Goal: Information Seeking & Learning: Learn about a topic

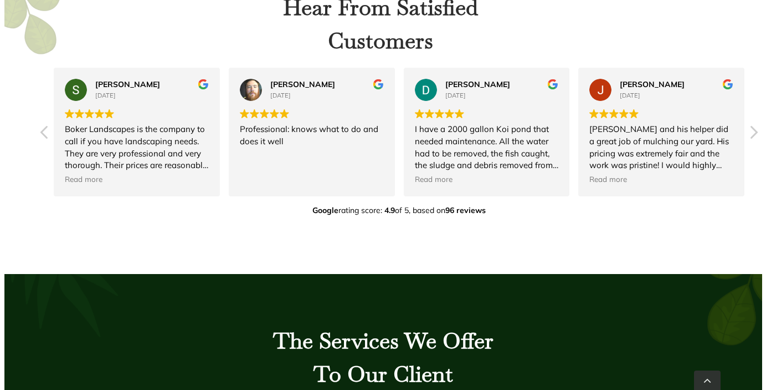
scroll to position [674, 0]
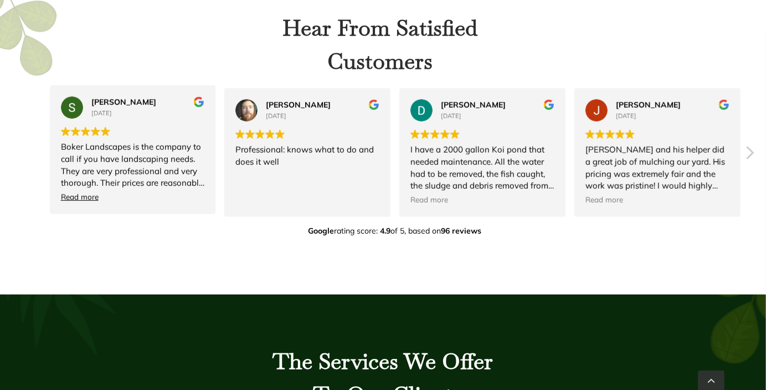
click at [70, 200] on span "Read more" at bounding box center [80, 197] width 38 height 11
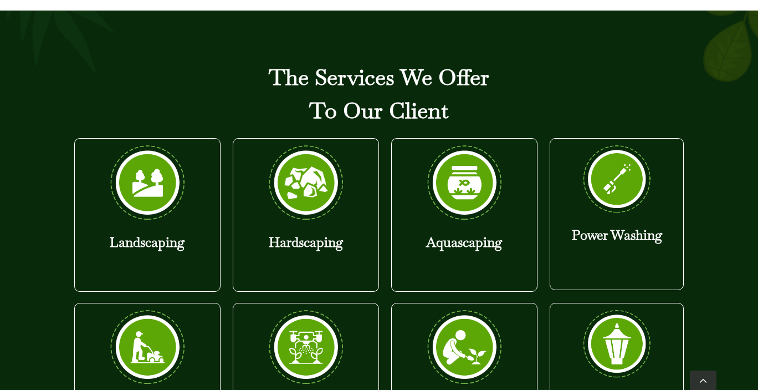
scroll to position [1007, 0]
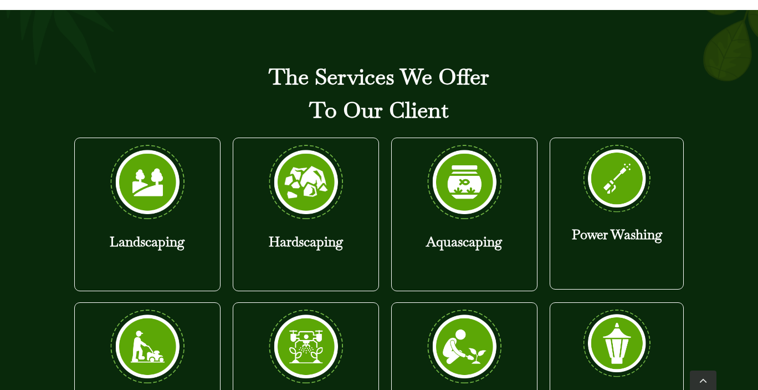
click at [319, 240] on strong "Hardscaping" at bounding box center [306, 241] width 74 height 17
click at [309, 190] on img at bounding box center [305, 182] width 83 height 77
click at [288, 249] on strong "Hardscaping" at bounding box center [306, 241] width 74 height 17
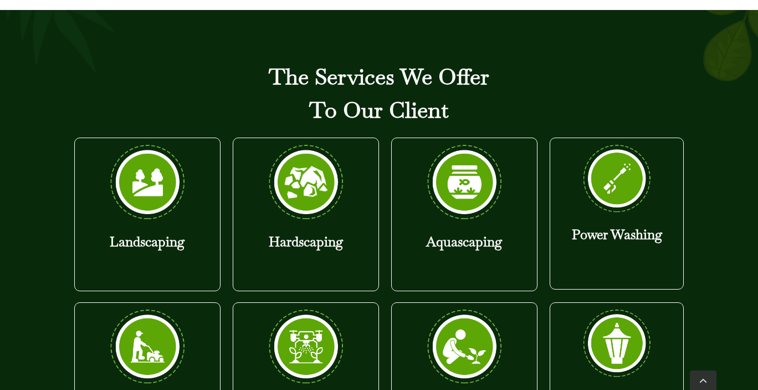
click at [308, 179] on img at bounding box center [305, 182] width 83 height 77
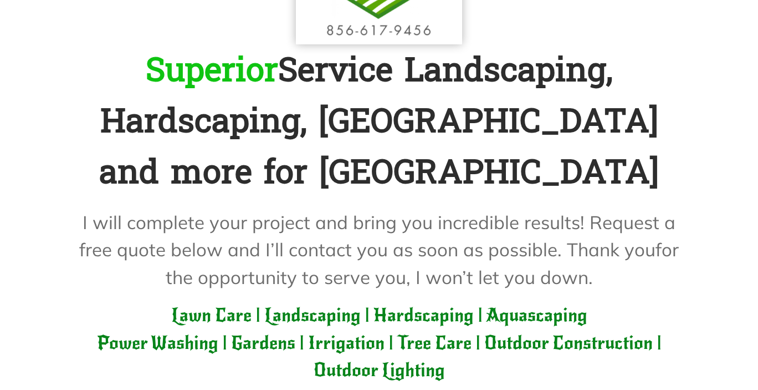
scroll to position [0, 0]
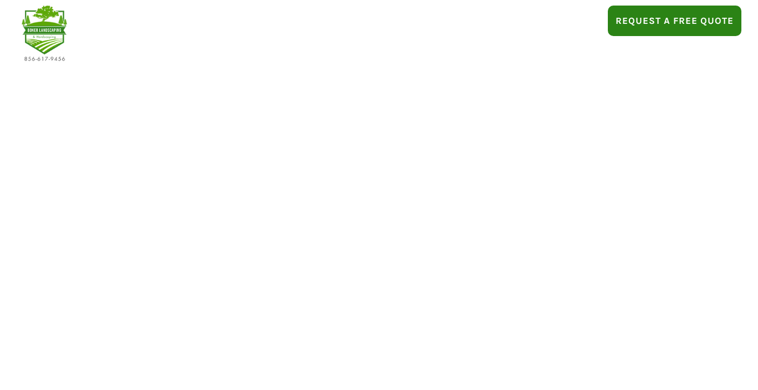
scroll to position [674, 0]
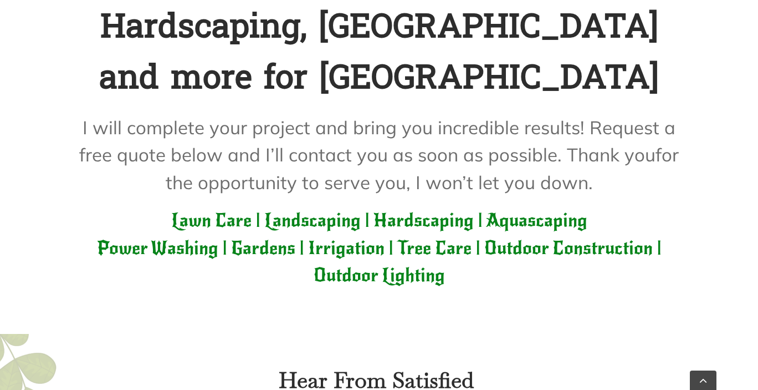
scroll to position [325, 0]
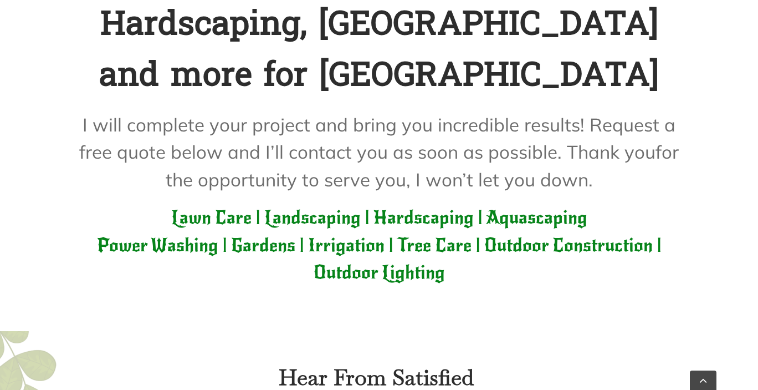
click at [413, 222] on span "Lawn Care | Landscaping | Hardscaping | Aquascaping" at bounding box center [379, 217] width 416 height 22
click at [418, 222] on span "Lawn Care | Landscaping | Hardscaping | Aquascaping" at bounding box center [379, 217] width 416 height 22
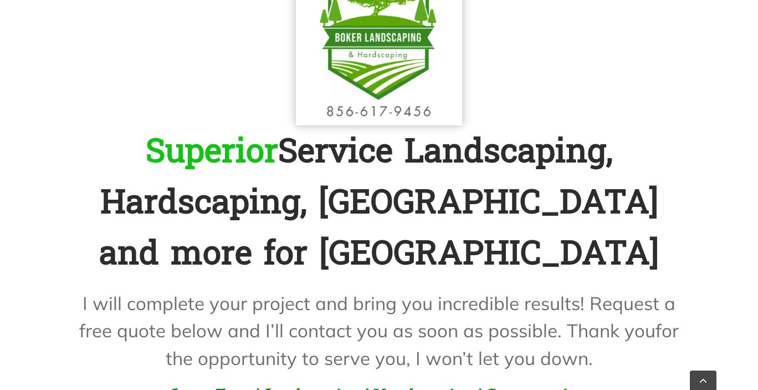
scroll to position [23, 0]
